Goal: Information Seeking & Learning: Check status

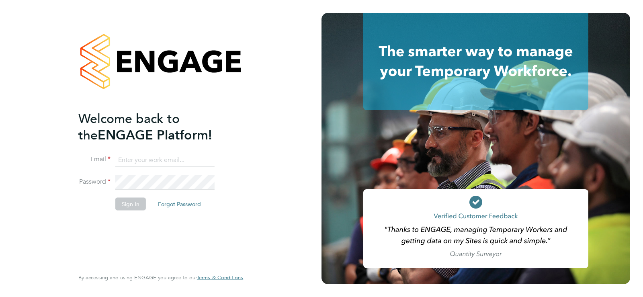
click at [135, 157] on input at bounding box center [164, 160] width 99 height 14
paste input "[EMAIL_ADDRESS][PERSON_NAME][DOMAIN_NAME]"
type input "[EMAIL_ADDRESS][PERSON_NAME][DOMAIN_NAME]"
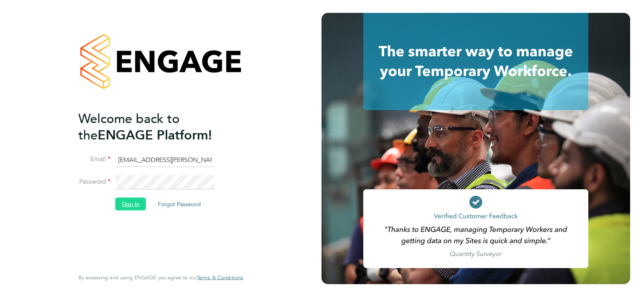
click at [131, 205] on button "Sign In" at bounding box center [130, 203] width 31 height 13
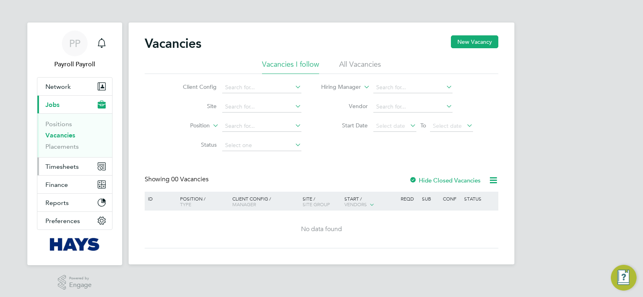
click at [62, 166] on span "Timesheets" at bounding box center [61, 167] width 33 height 8
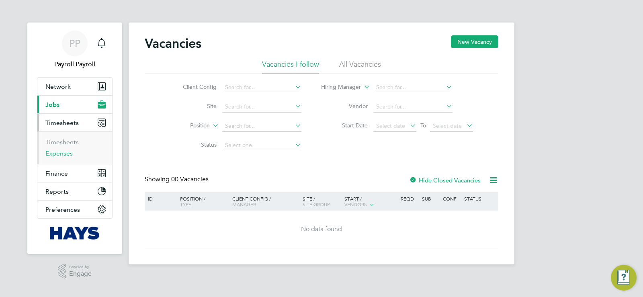
click at [63, 153] on link "Expenses" at bounding box center [58, 153] width 27 height 8
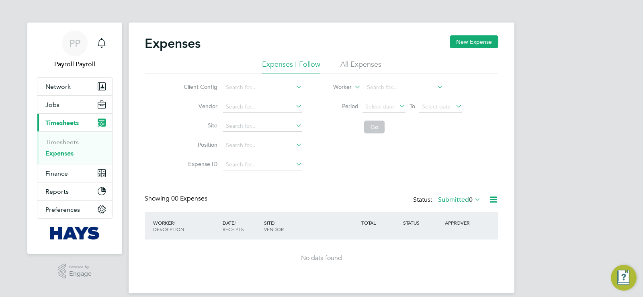
click at [354, 62] on li "All Expenses" at bounding box center [360, 66] width 41 height 14
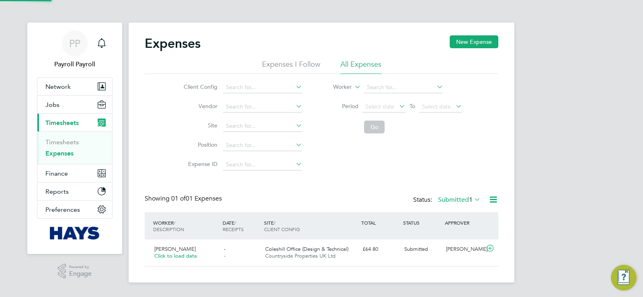
scroll to position [20, 98]
click at [394, 86] on input at bounding box center [403, 87] width 79 height 11
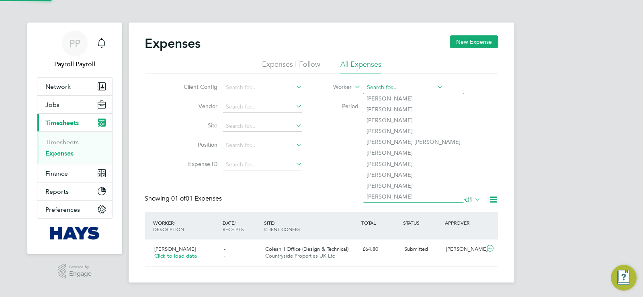
paste input "Danyal Chohan"
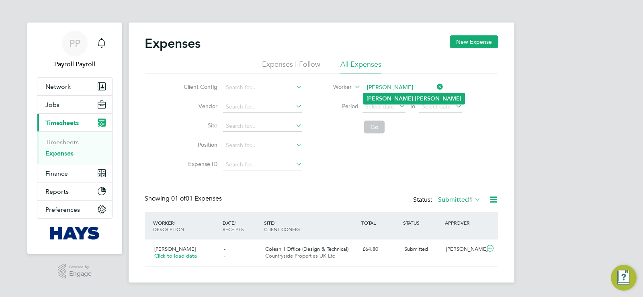
type input "Danyal Chohan"
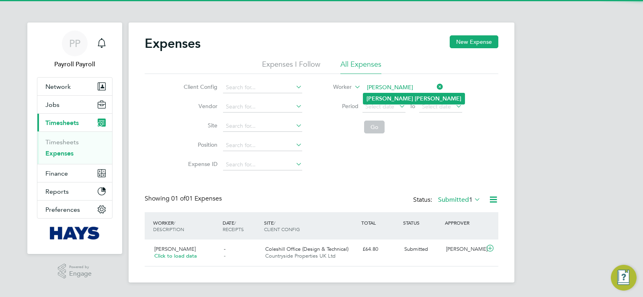
click at [415, 99] on b "Chohan" at bounding box center [438, 98] width 47 height 7
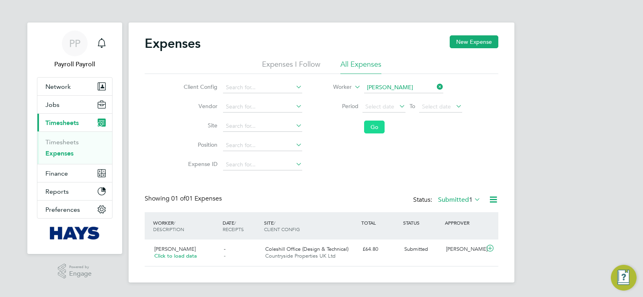
click at [371, 129] on button "Go" at bounding box center [374, 127] width 20 height 13
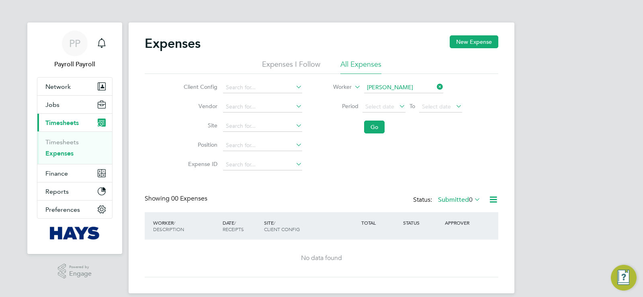
click at [459, 201] on label "Submitted 0" at bounding box center [459, 200] width 43 height 8
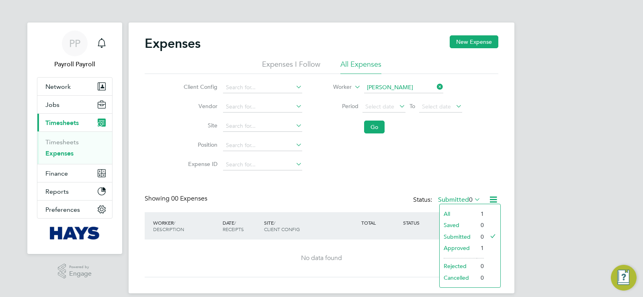
click at [458, 212] on li "All" at bounding box center [457, 213] width 37 height 11
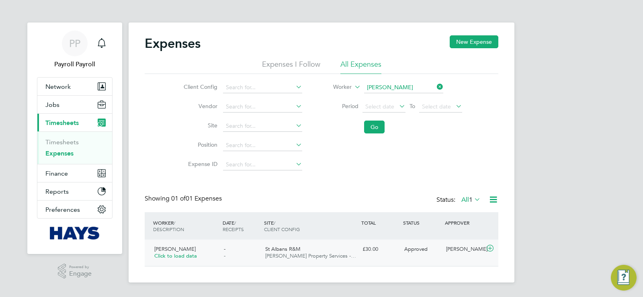
click at [344, 249] on div "St Albans R&M Morgan Sindall Property Services -…" at bounding box center [310, 253] width 97 height 20
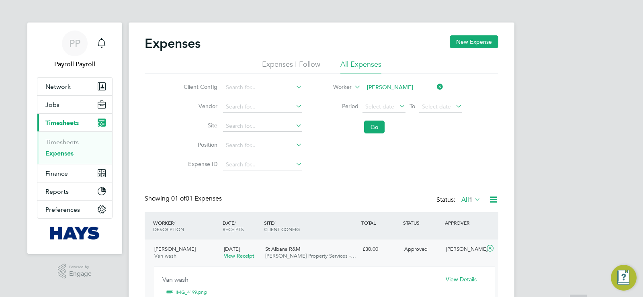
scroll to position [81, 0]
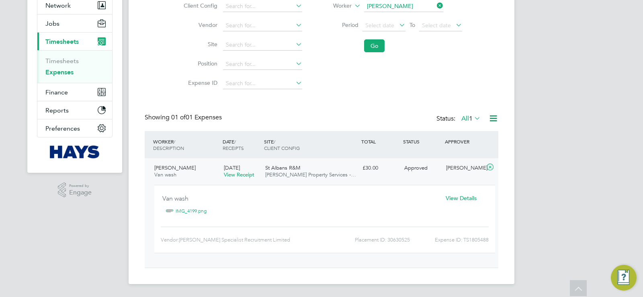
click at [240, 170] on span "25 Jul 2025" at bounding box center [232, 167] width 16 height 7
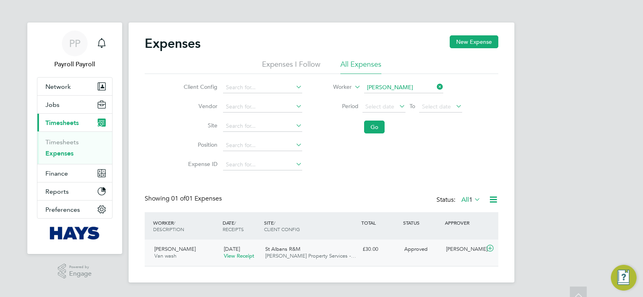
scroll to position [0, 0]
click at [276, 250] on span "St Albans R&M" at bounding box center [282, 248] width 35 height 7
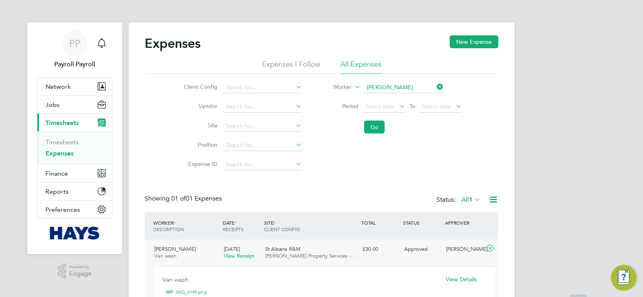
scroll to position [81, 0]
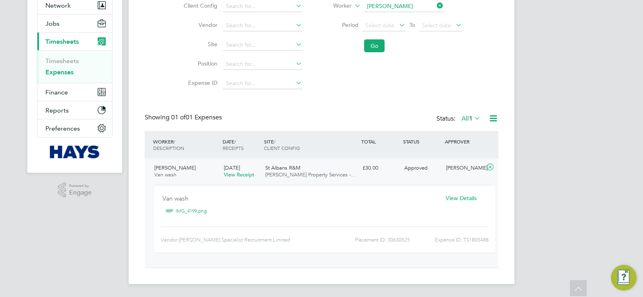
click at [475, 240] on div "Expense ID: TS1805488" at bounding box center [449, 239] width 79 height 13
copy div "TS1805488"
click at [449, 197] on span "View Details" at bounding box center [461, 197] width 31 height 7
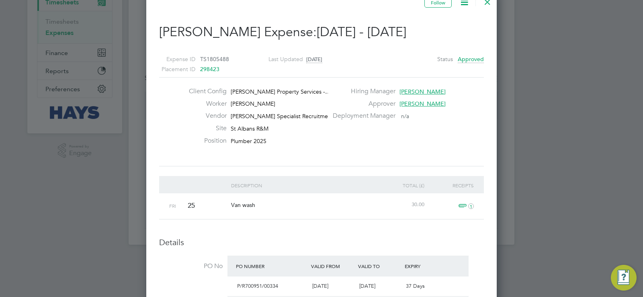
scroll to position [80, 0]
